Goal: Transaction & Acquisition: Purchase product/service

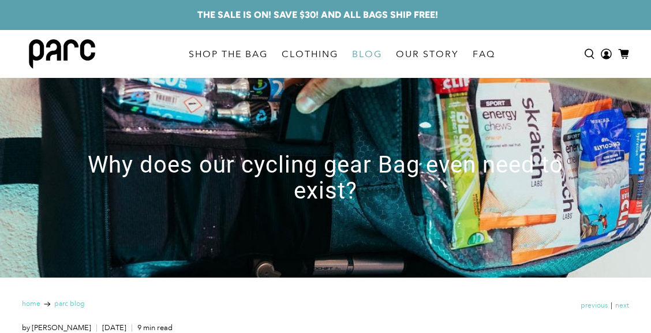
click at [584, 60] on link "Search" at bounding box center [589, 54] width 17 height 48
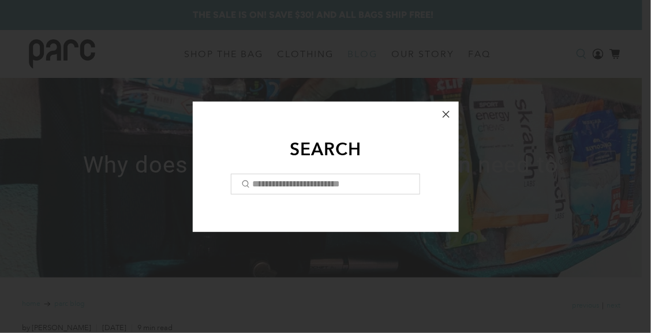
paste input "*****"
type input "*****"
click at [230, 194] on input "submit" at bounding box center [230, 194] width 1 height 1
